Goal: Information Seeking & Learning: Understand process/instructions

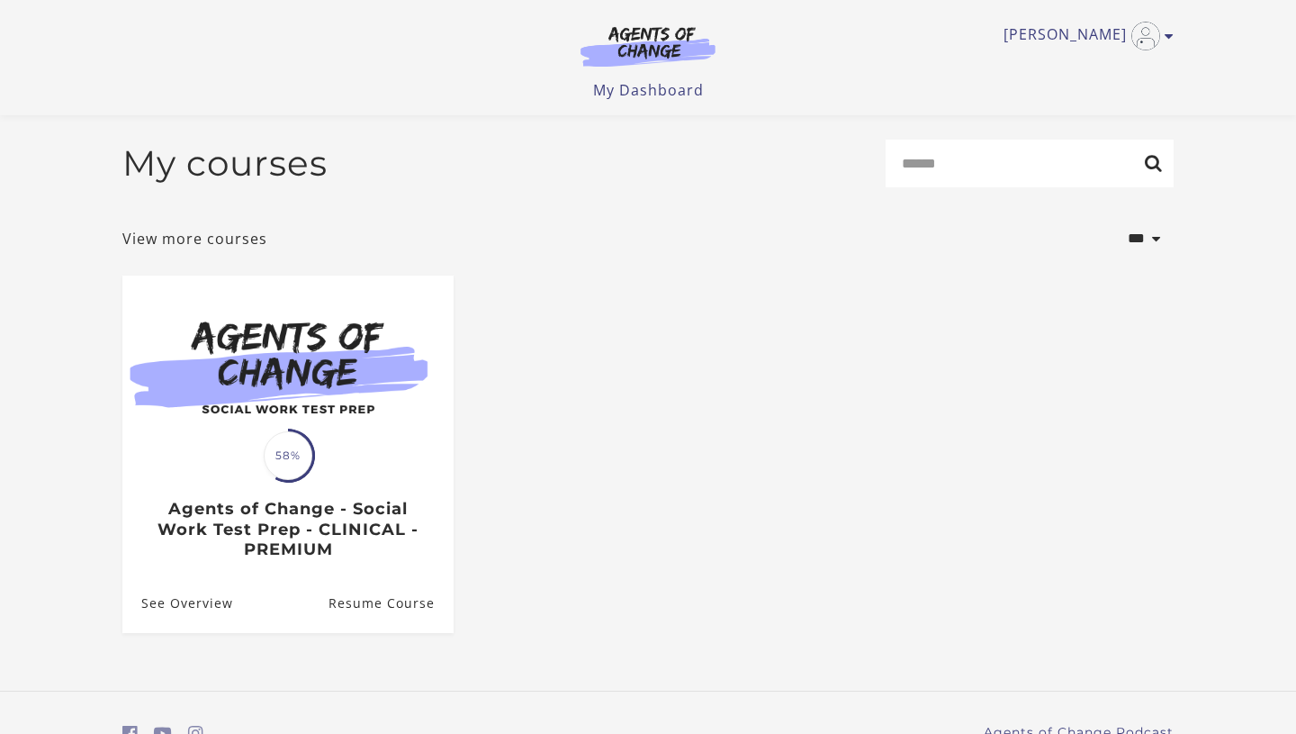
scroll to position [92, 0]
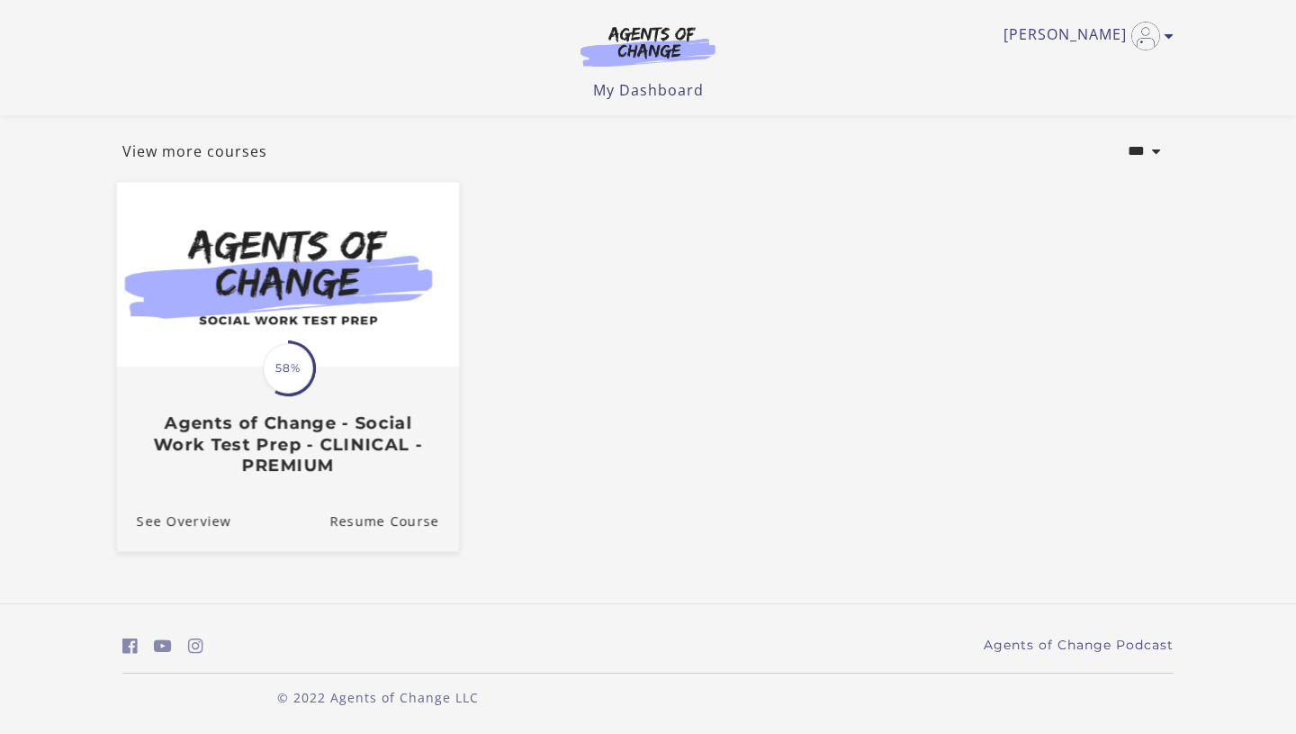
click at [348, 297] on img at bounding box center [288, 275] width 342 height 185
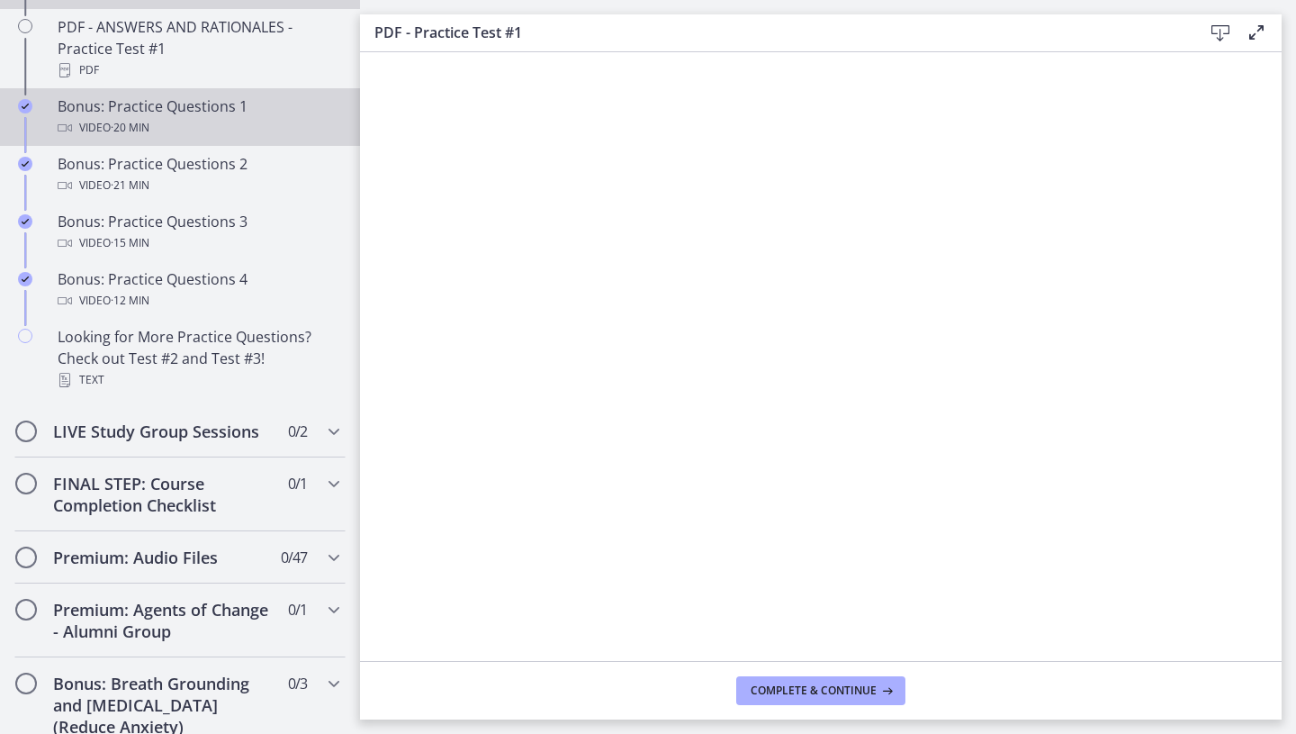
scroll to position [1059, 0]
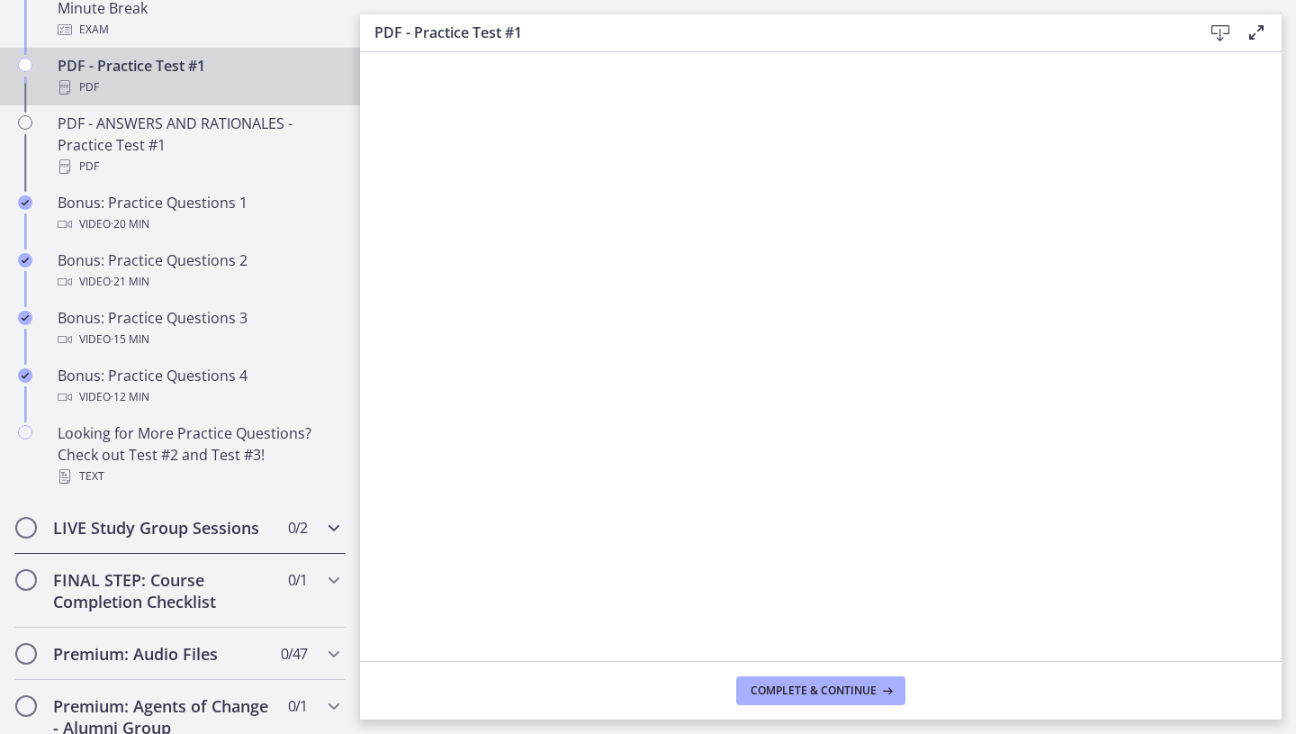
click at [149, 521] on h2 "LIVE Study Group Sessions" at bounding box center [163, 528] width 220 height 22
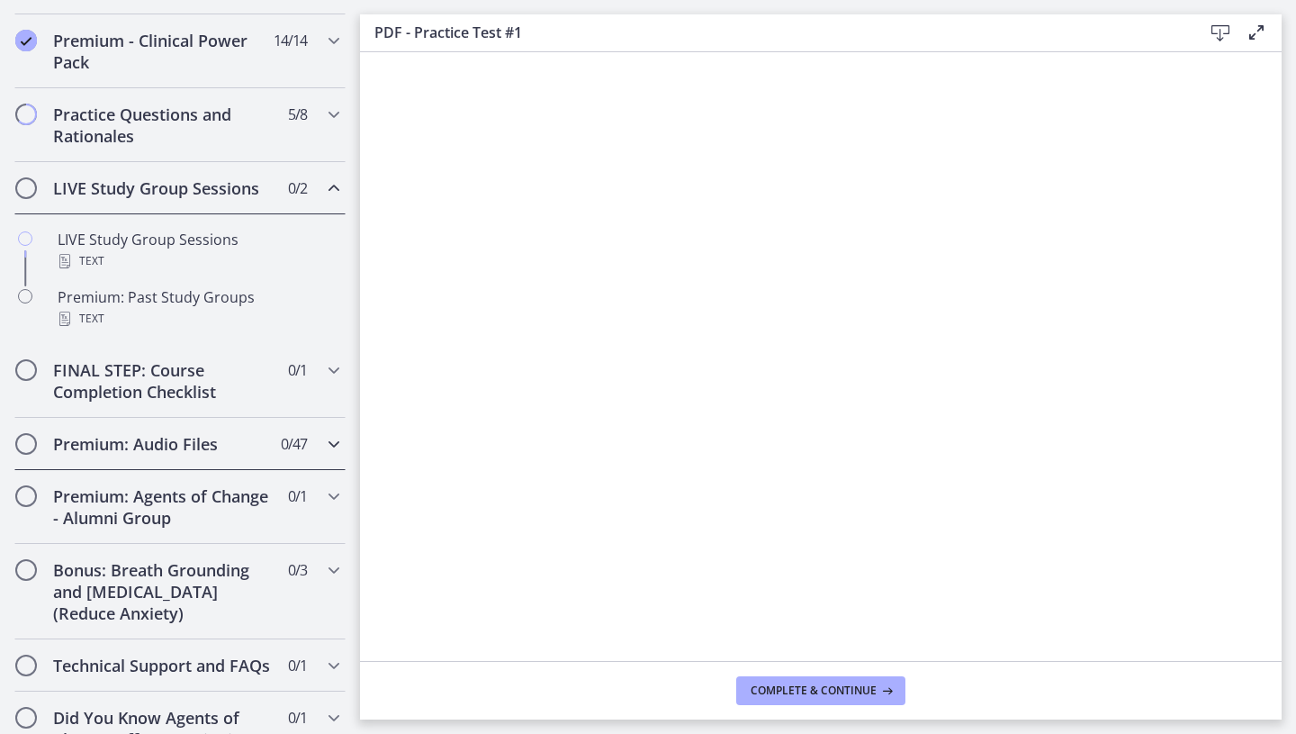
scroll to position [866, 0]
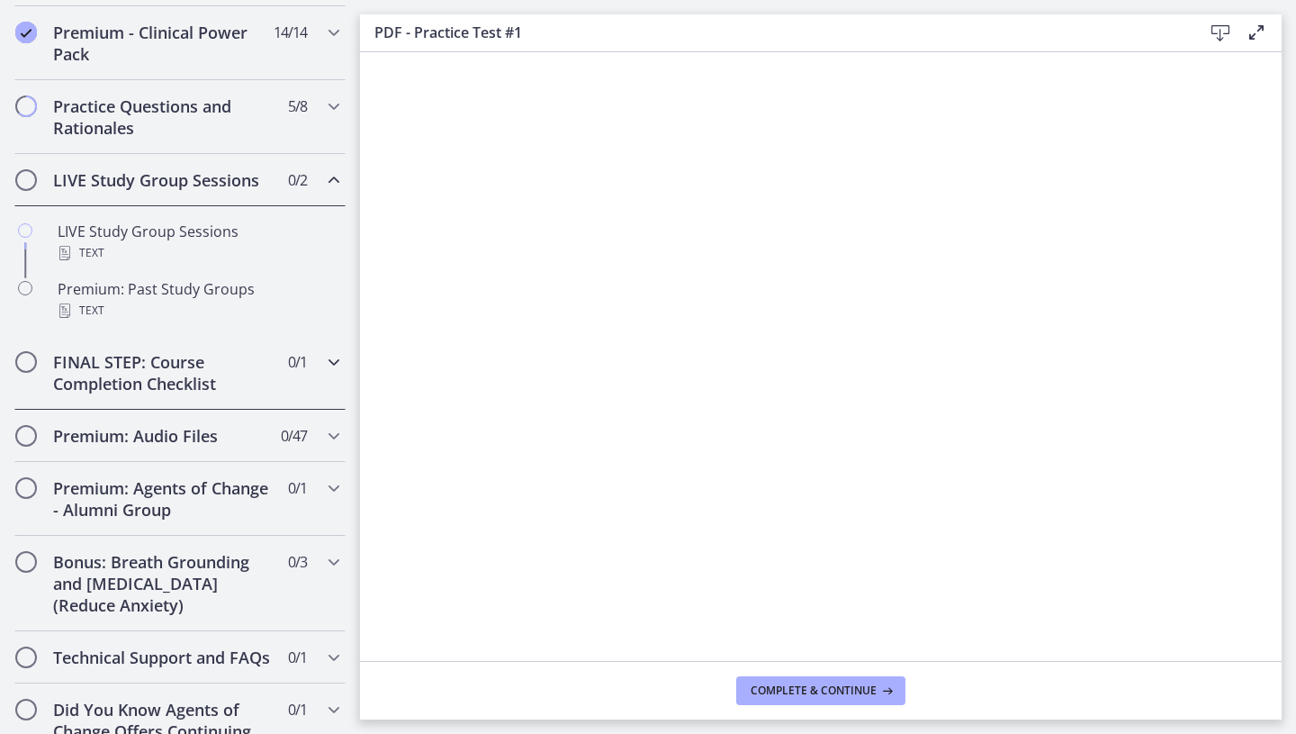
click at [257, 378] on h2 "FINAL STEP: Course Completion Checklist" at bounding box center [163, 372] width 220 height 43
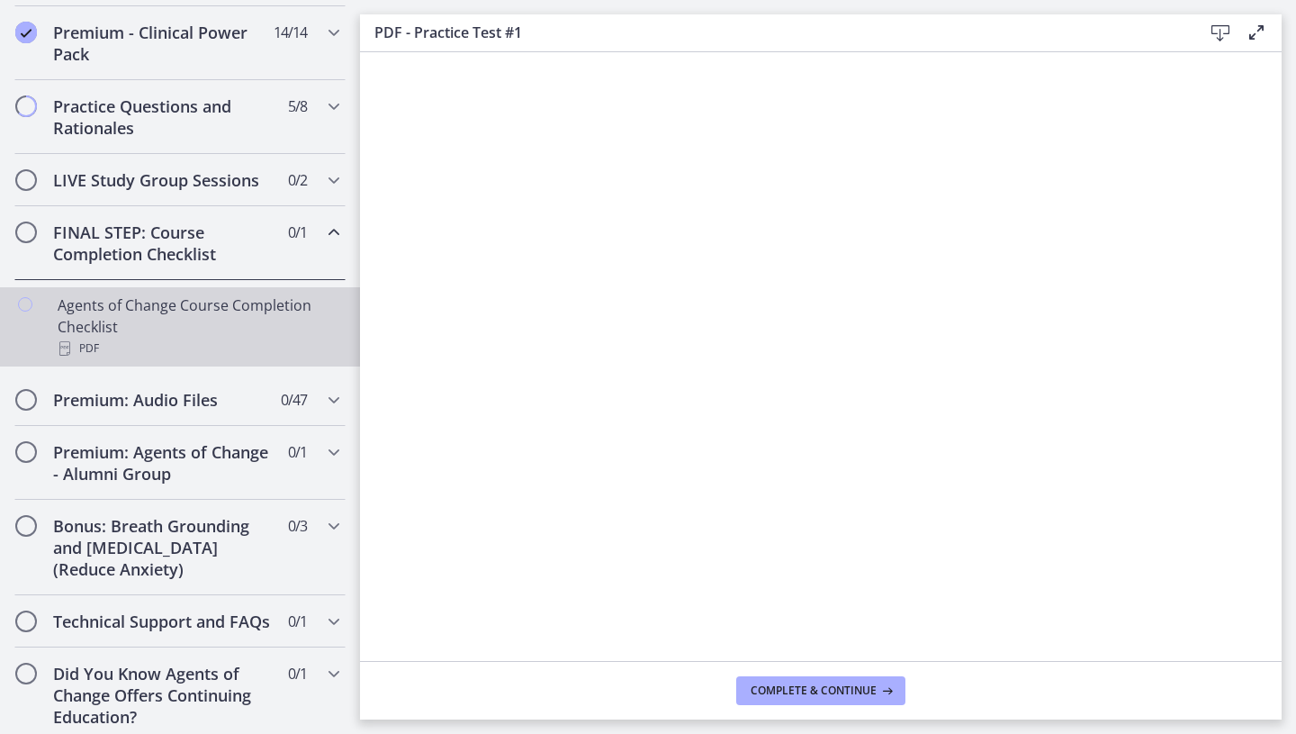
click at [273, 325] on div "Agents of Change Course Completion Checklist PDF" at bounding box center [198, 326] width 281 height 65
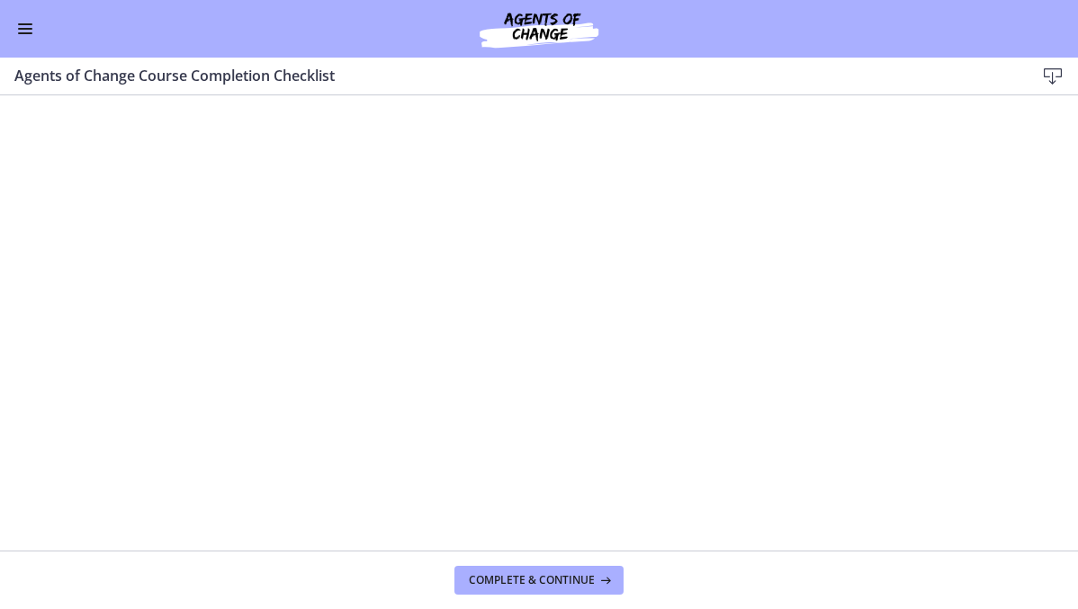
scroll to position [566, 0]
click at [18, 35] on button "Enable menu" at bounding box center [25, 29] width 22 height 22
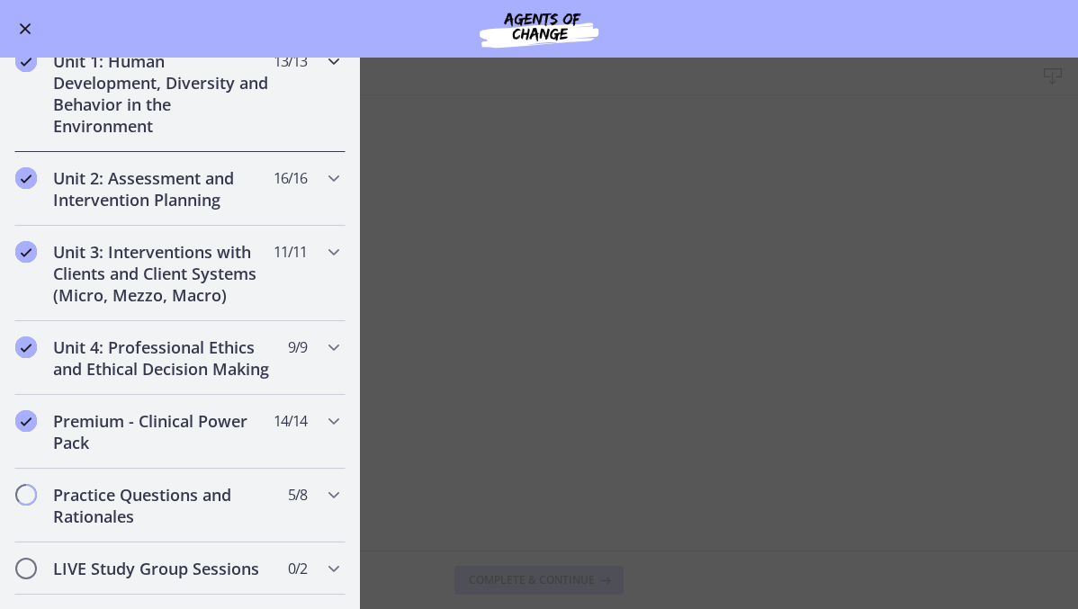
scroll to position [435, 0]
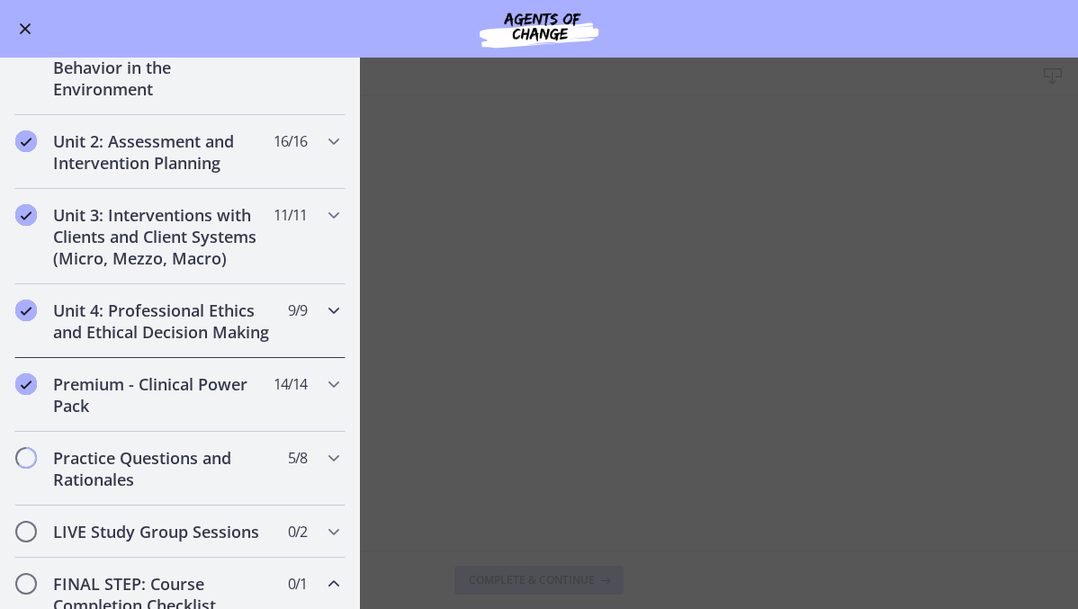
click at [260, 319] on h2 "Unit 4: Professional Ethics and Ethical Decision Making" at bounding box center [163, 321] width 220 height 43
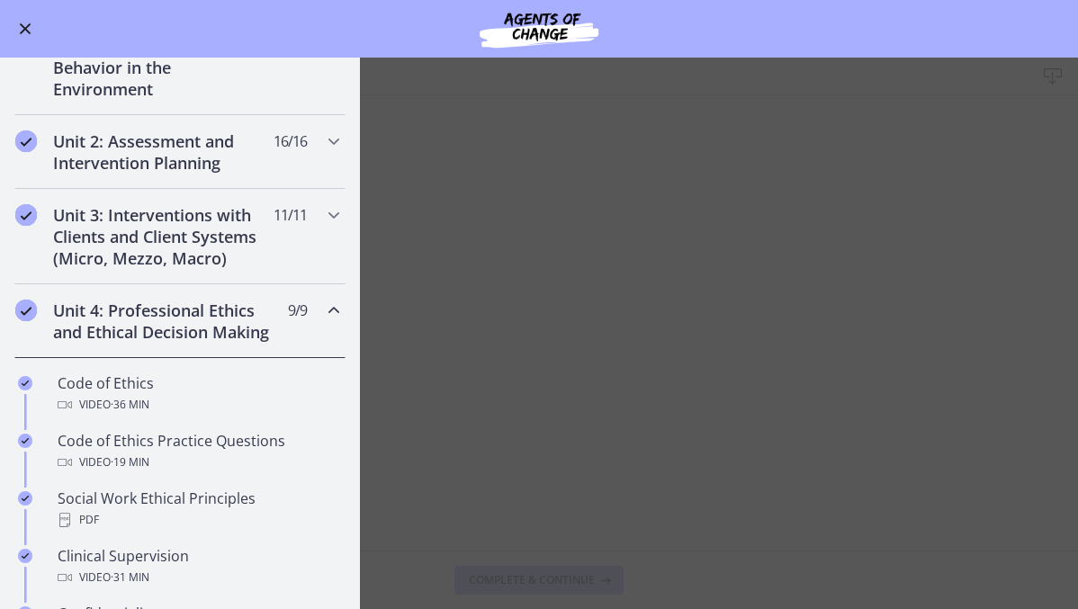
click at [257, 318] on h2 "Unit 4: Professional Ethics and Ethical Decision Making" at bounding box center [163, 321] width 220 height 43
